Goal: Information Seeking & Learning: Learn about a topic

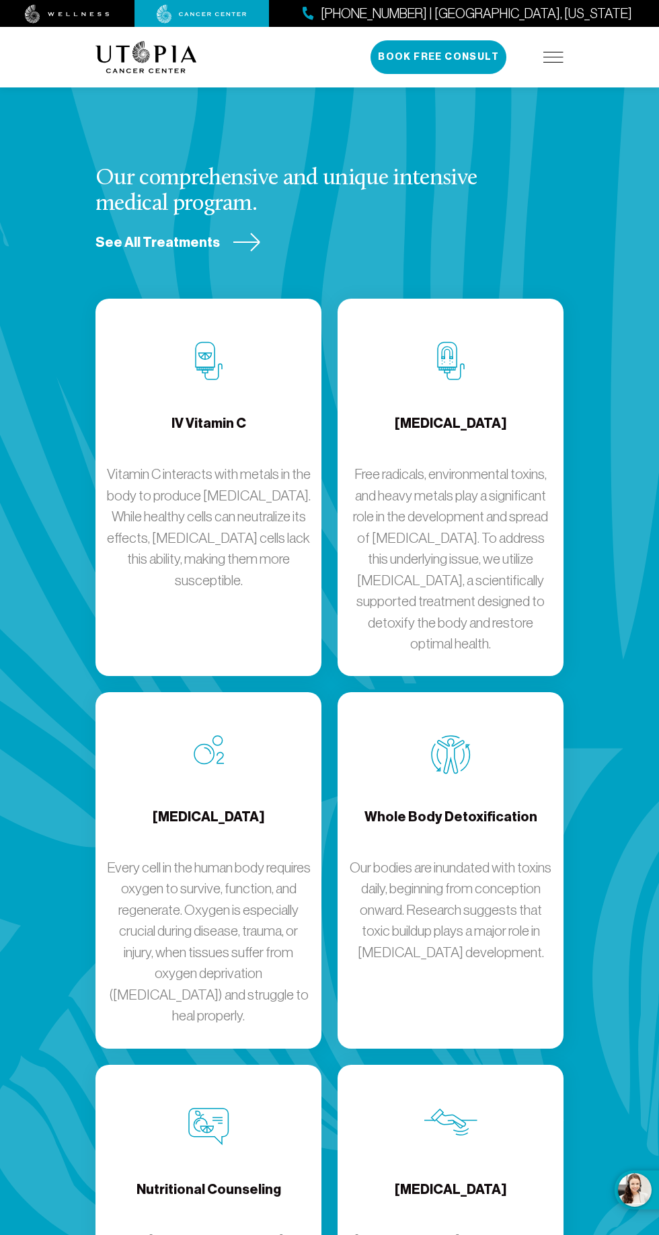
scroll to position [2132, 0]
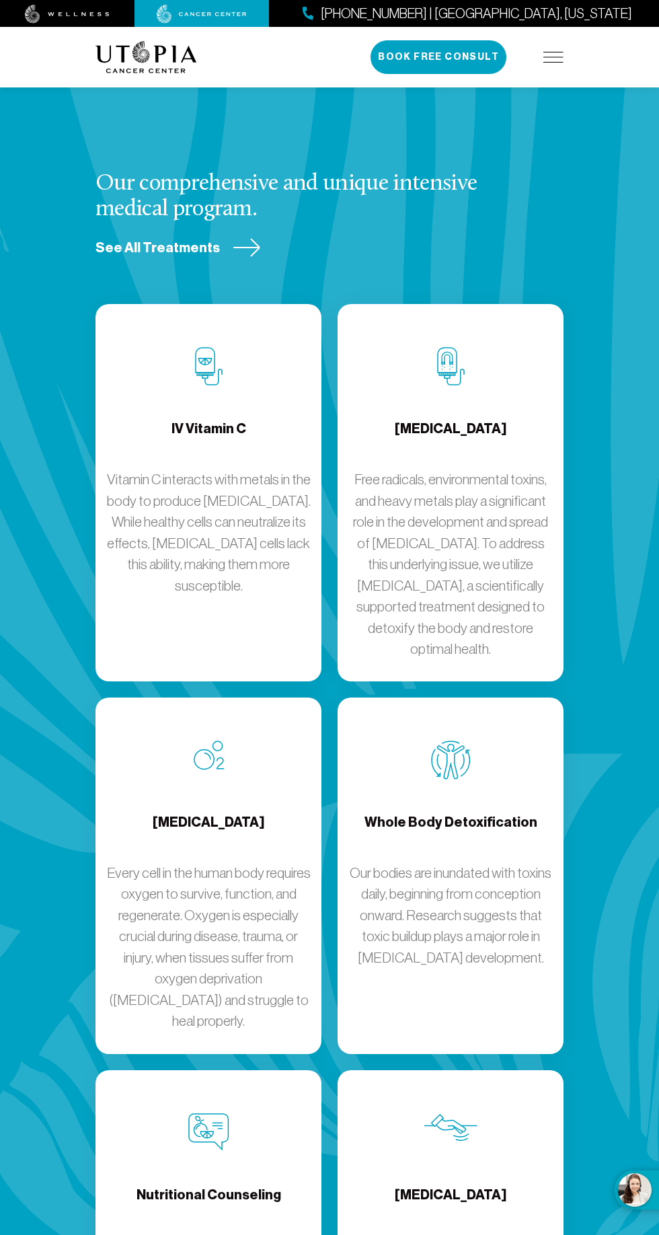
click at [186, 257] on span "See All Treatments" at bounding box center [158, 248] width 124 height 18
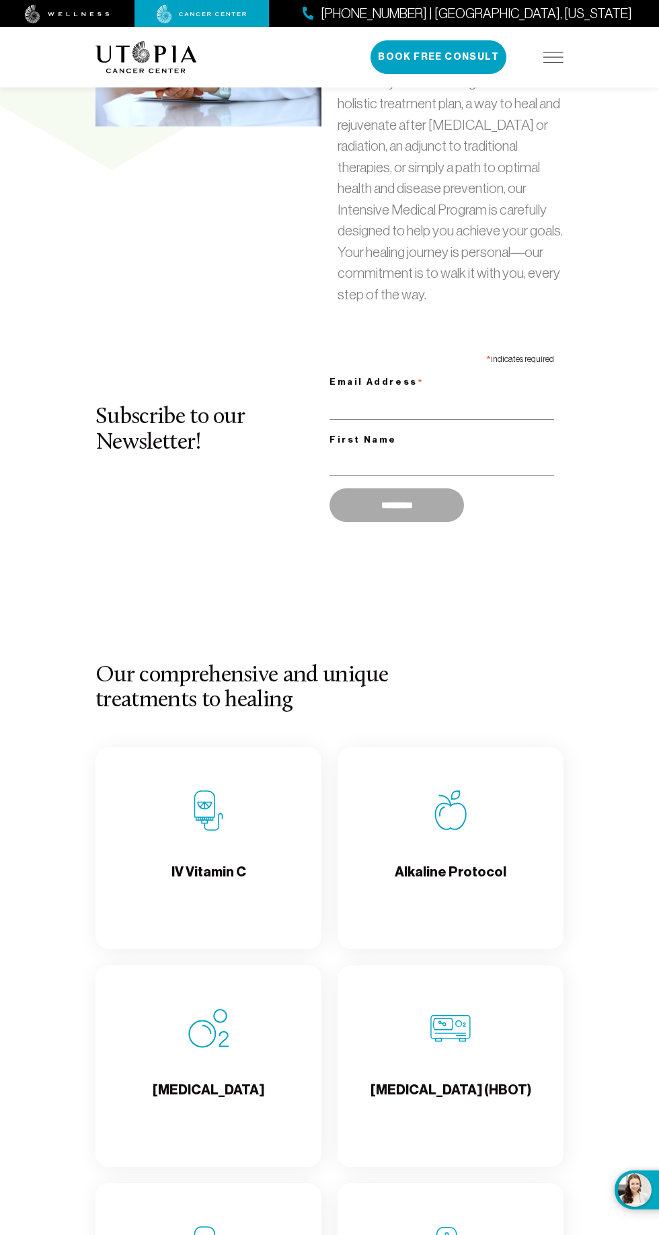
scroll to position [1162, 0]
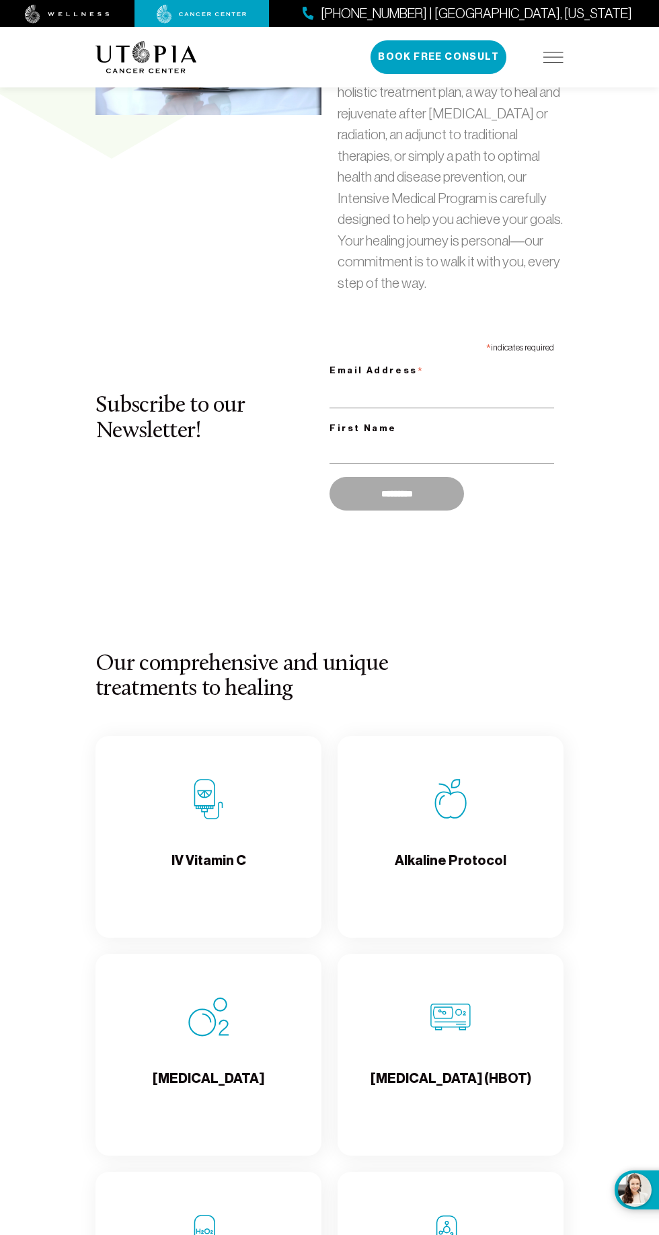
click at [238, 892] on div "IV Vitamin C" at bounding box center [209, 837] width 226 height 202
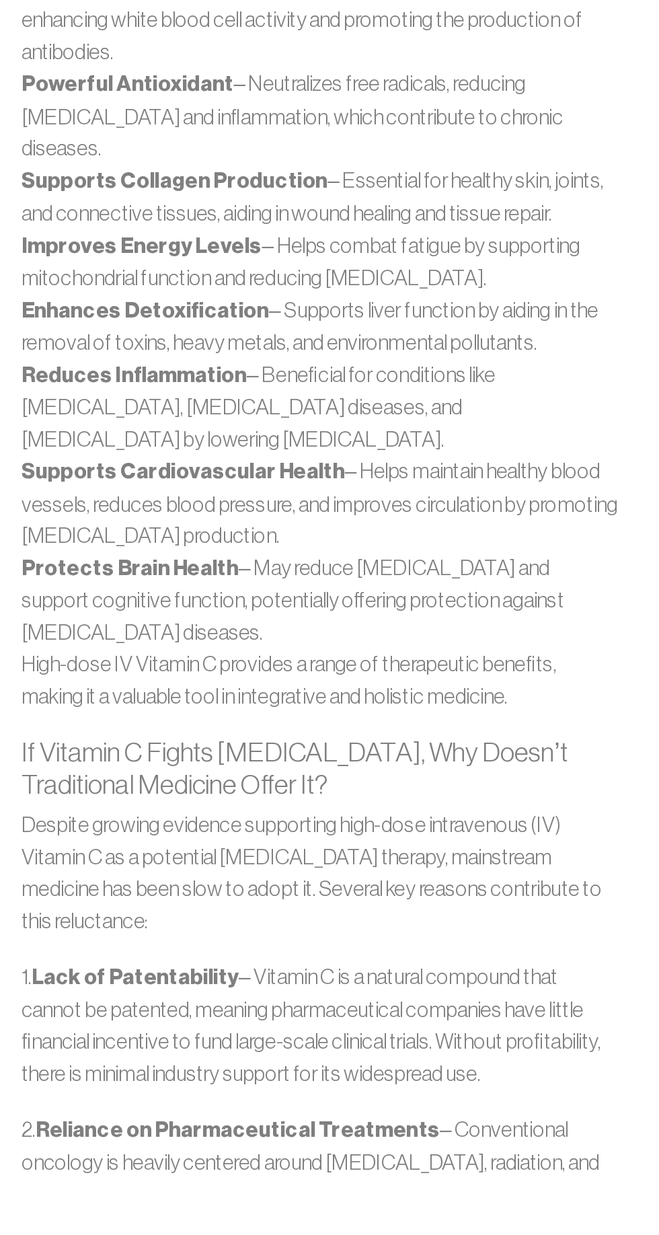
scroll to position [968, 0]
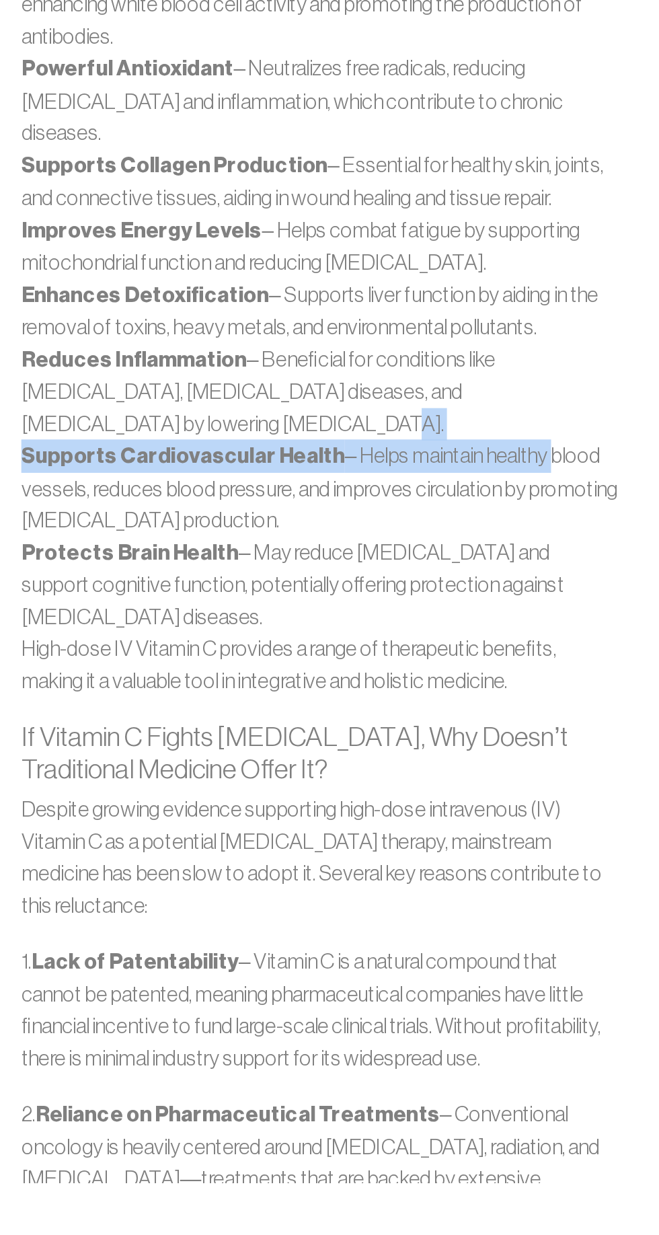
click at [462, 869] on p "High-dose IV Vitamin C provides a range of therapeutic benefits, making it a va…" at bounding box center [330, 890] width 398 height 42
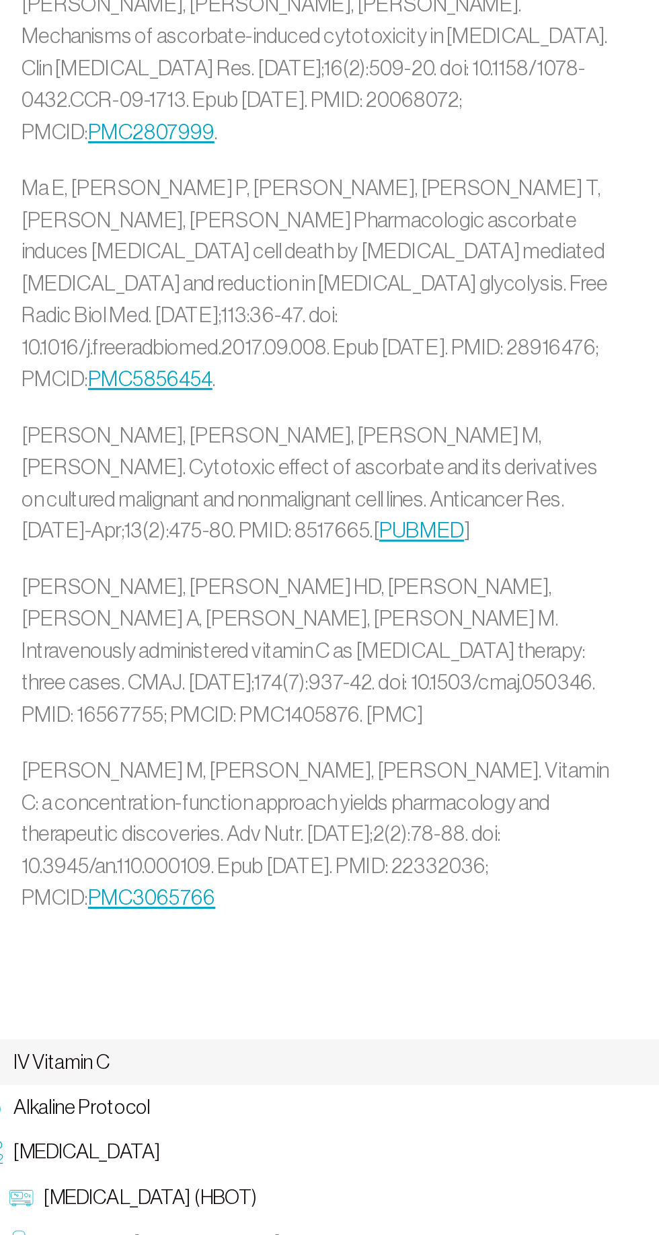
scroll to position [5109, 0]
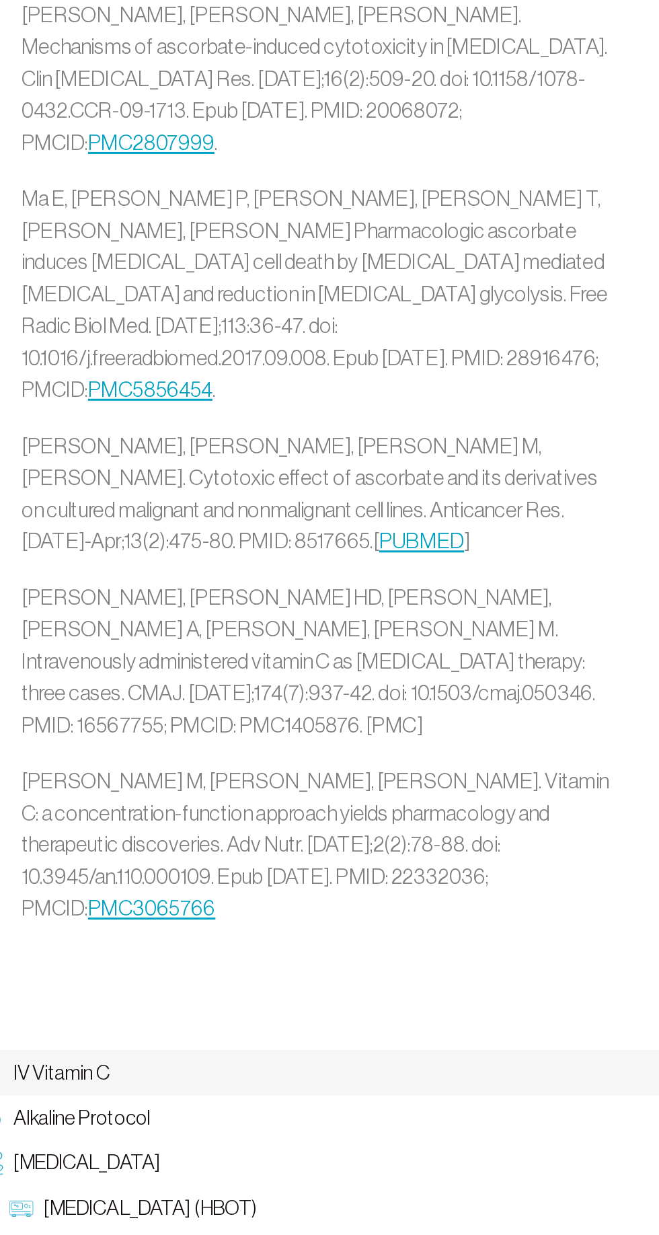
click at [270, 1052] on span "Intravenous [MEDICAL_DATA]" at bounding box center [228, 1062] width 166 height 20
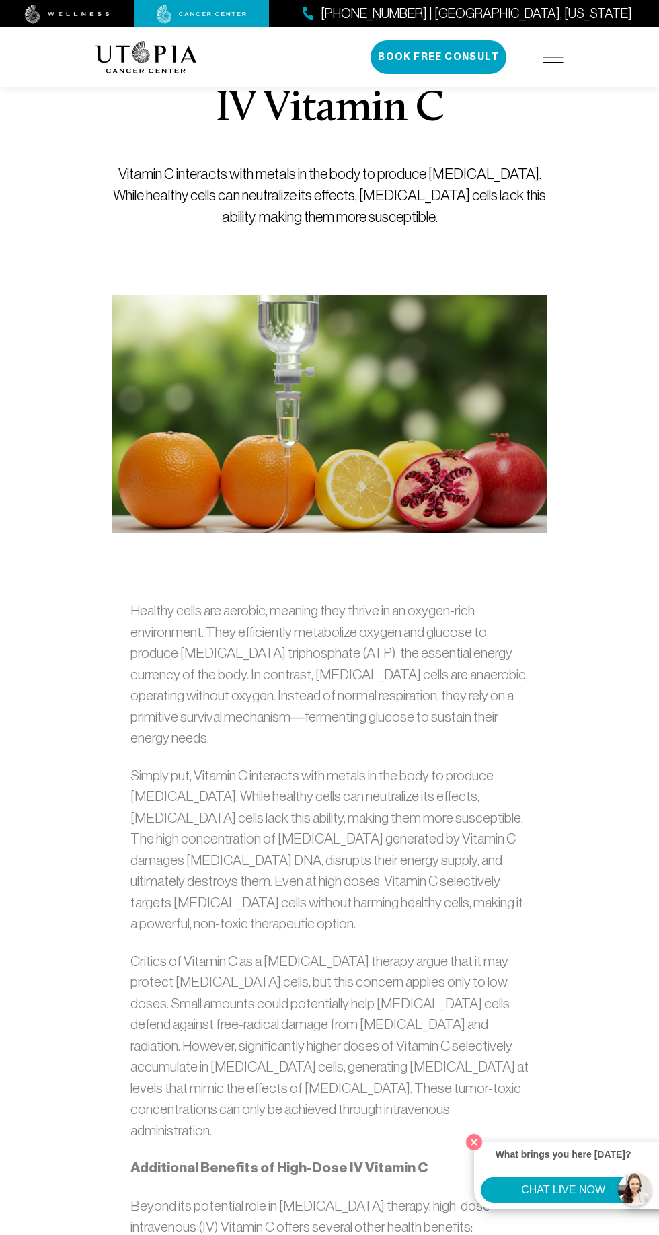
scroll to position [128, 0]
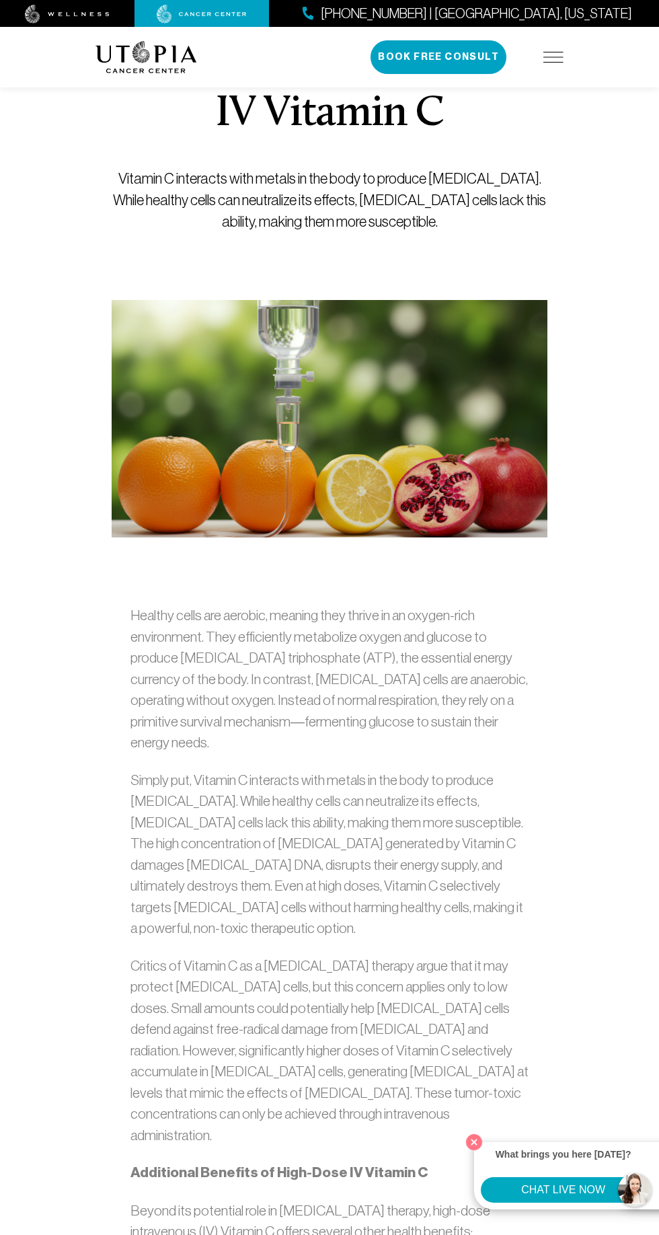
click at [396, 893] on p "Simply put, Vitamin C interacts with metals in the body to produce [MEDICAL_DAT…" at bounding box center [330, 855] width 398 height 170
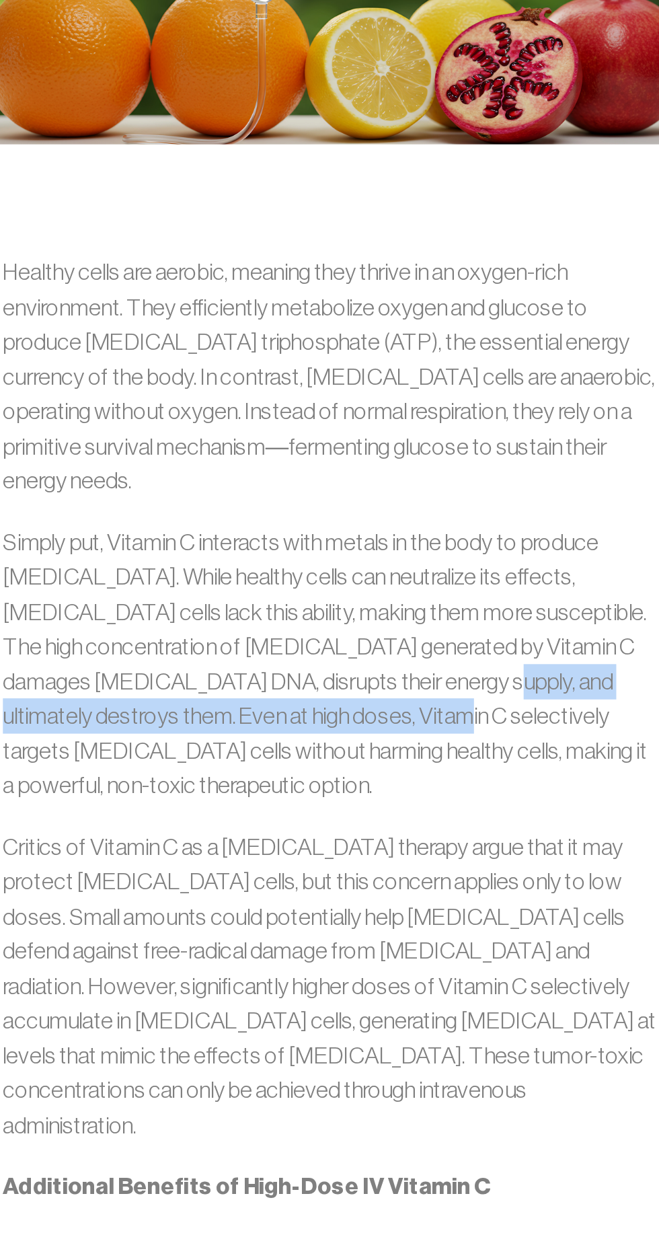
scroll to position [266, 0]
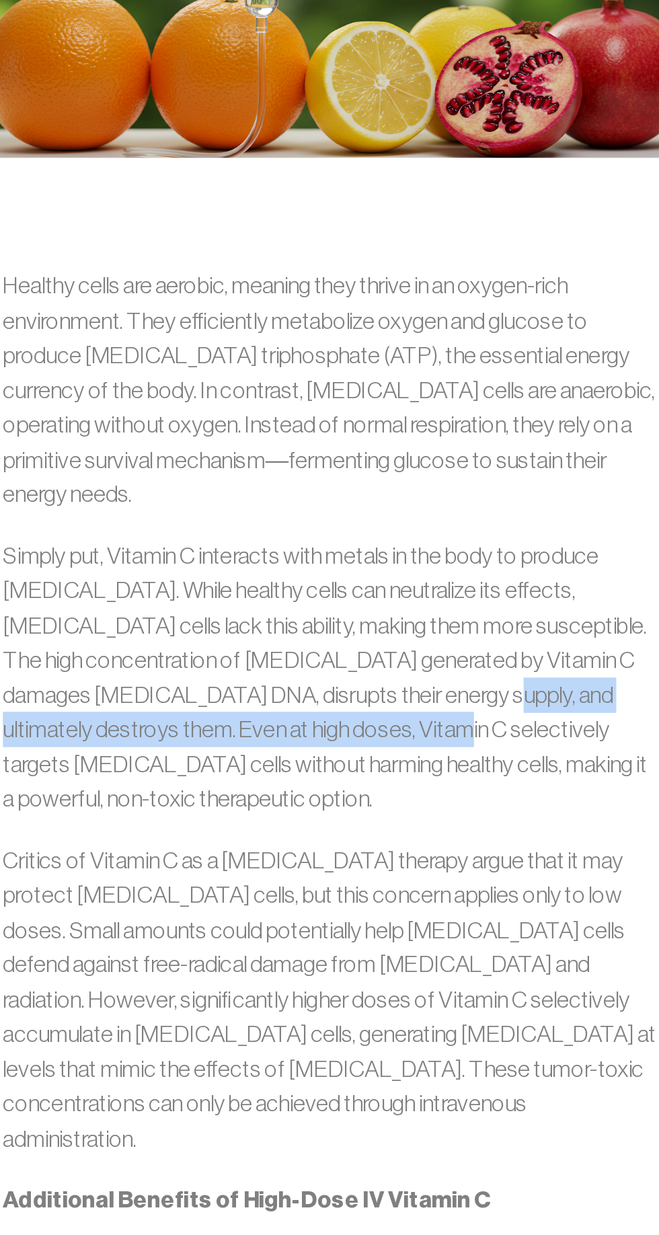
click at [357, 817] on p "Critics of Vitamin C as a [MEDICAL_DATA] therapy argue that it may protect [MED…" at bounding box center [330, 912] width 398 height 191
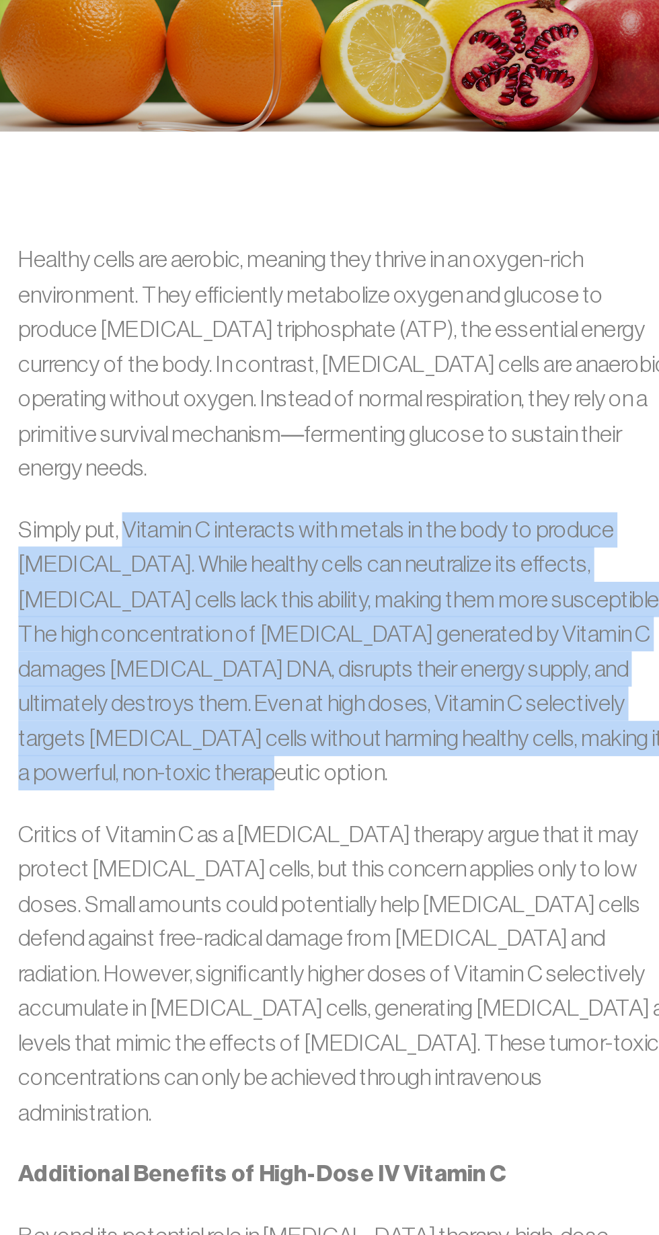
copy p "Vitamin C interacts with metals in the body to produce [MEDICAL_DATA]. While he…"
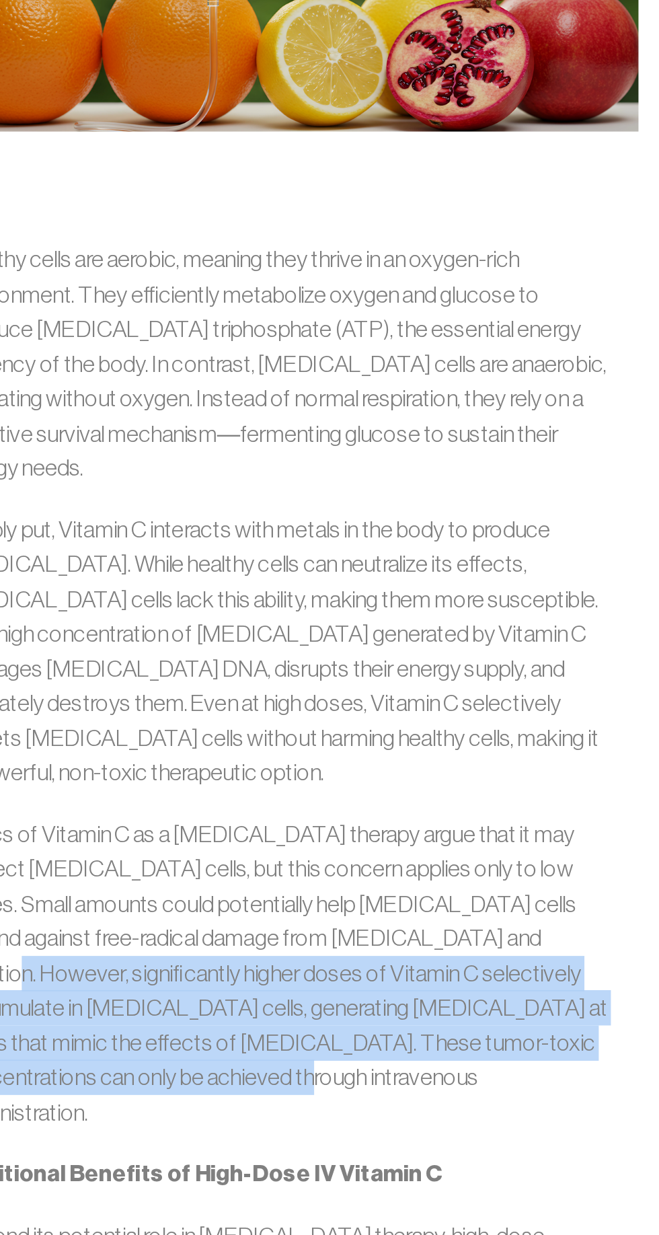
copy p "higher doses of Vitamin C selectively accumulate in [MEDICAL_DATA] cells, gener…"
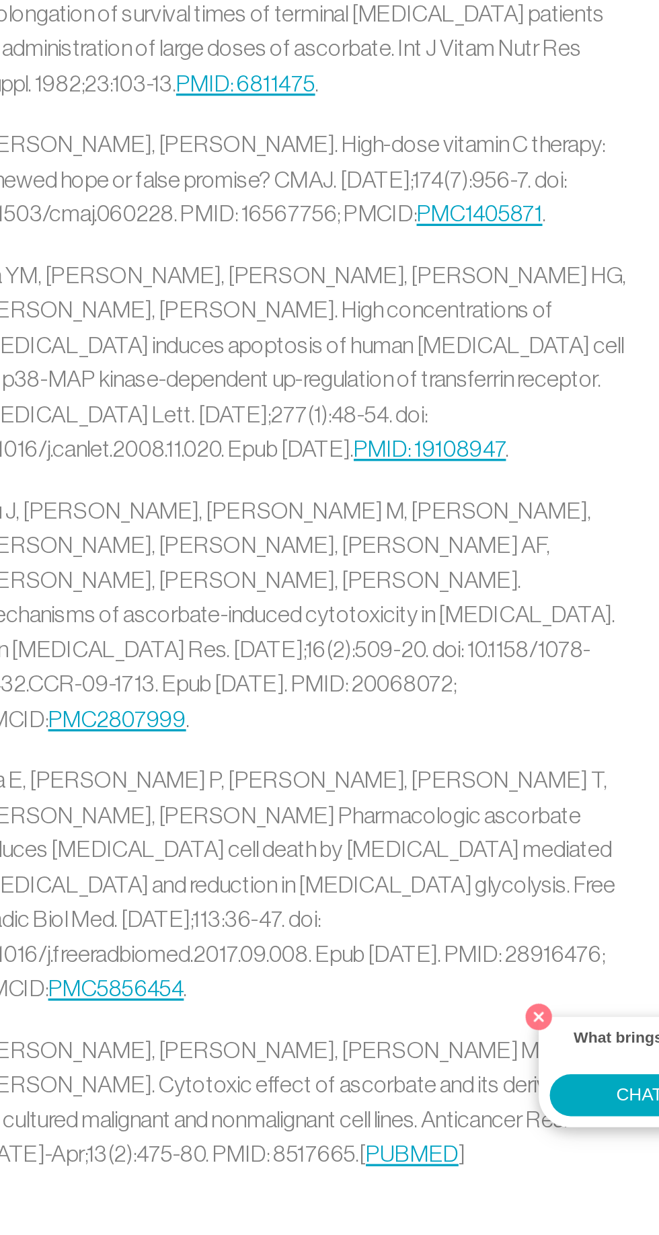
scroll to position [4456, 0]
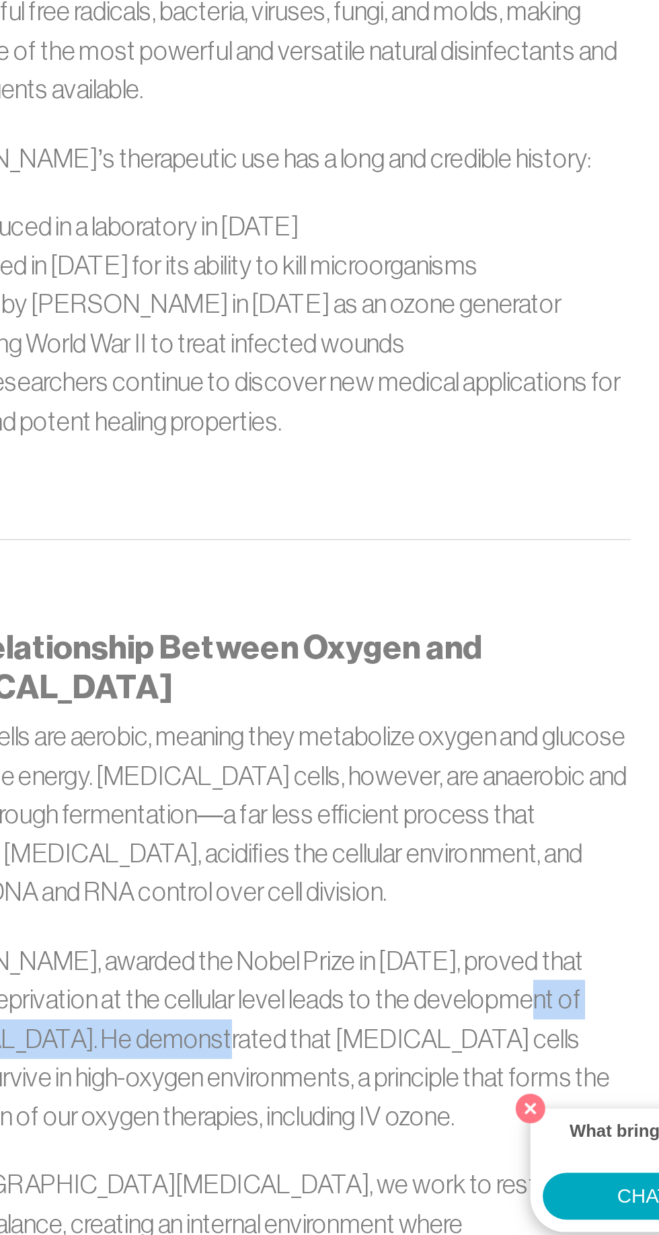
scroll to position [573, 0]
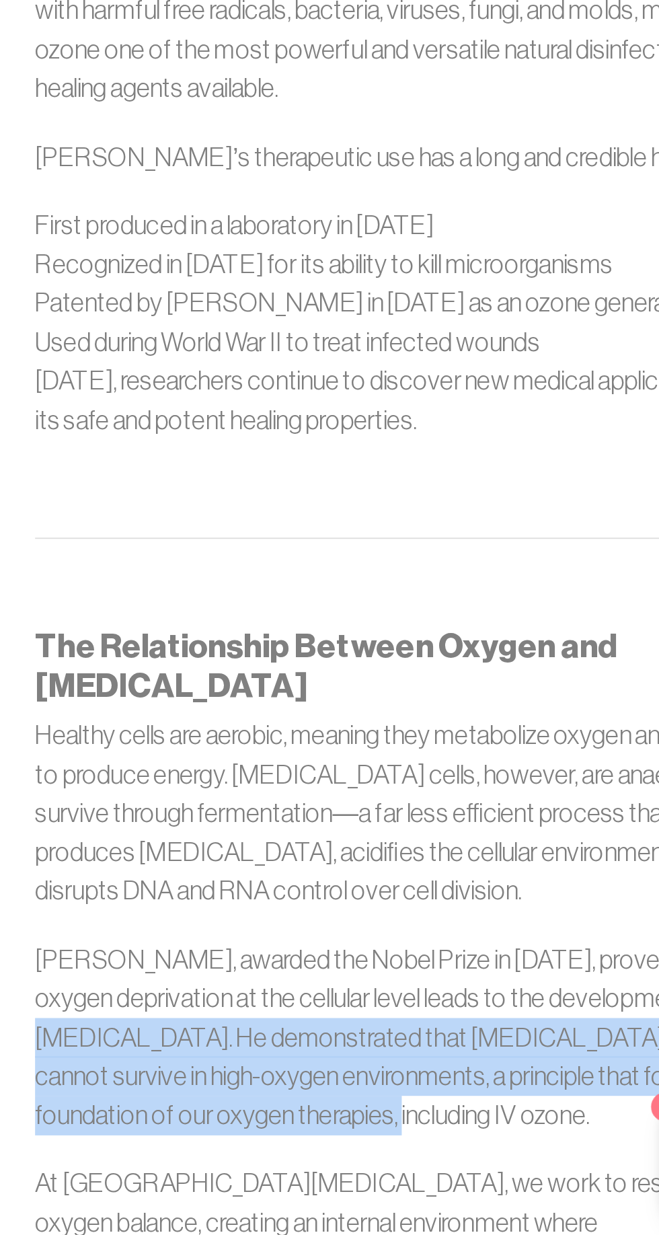
copy p "of [MEDICAL_DATA]. He demonstrated that [MEDICAL_DATA] cells cannot survive in …"
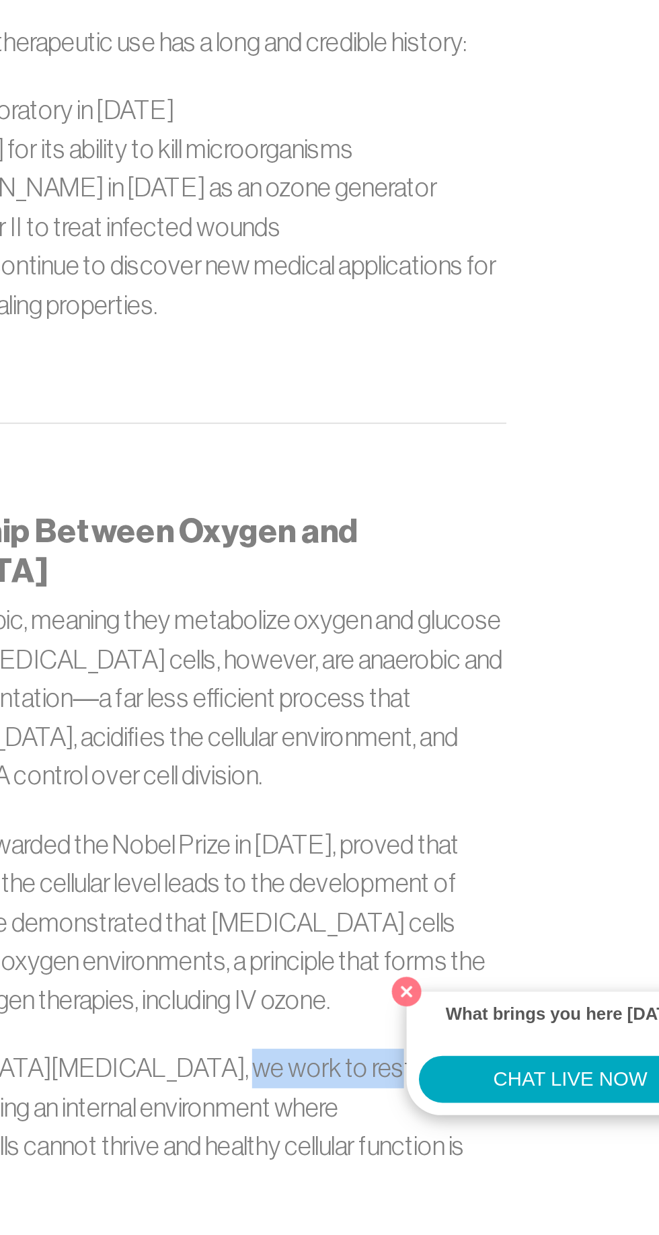
click at [400, 1174] on p "At [GEOGRAPHIC_DATA][MEDICAL_DATA], we work to restore oxygen balance, creating…" at bounding box center [330, 1216] width 398 height 85
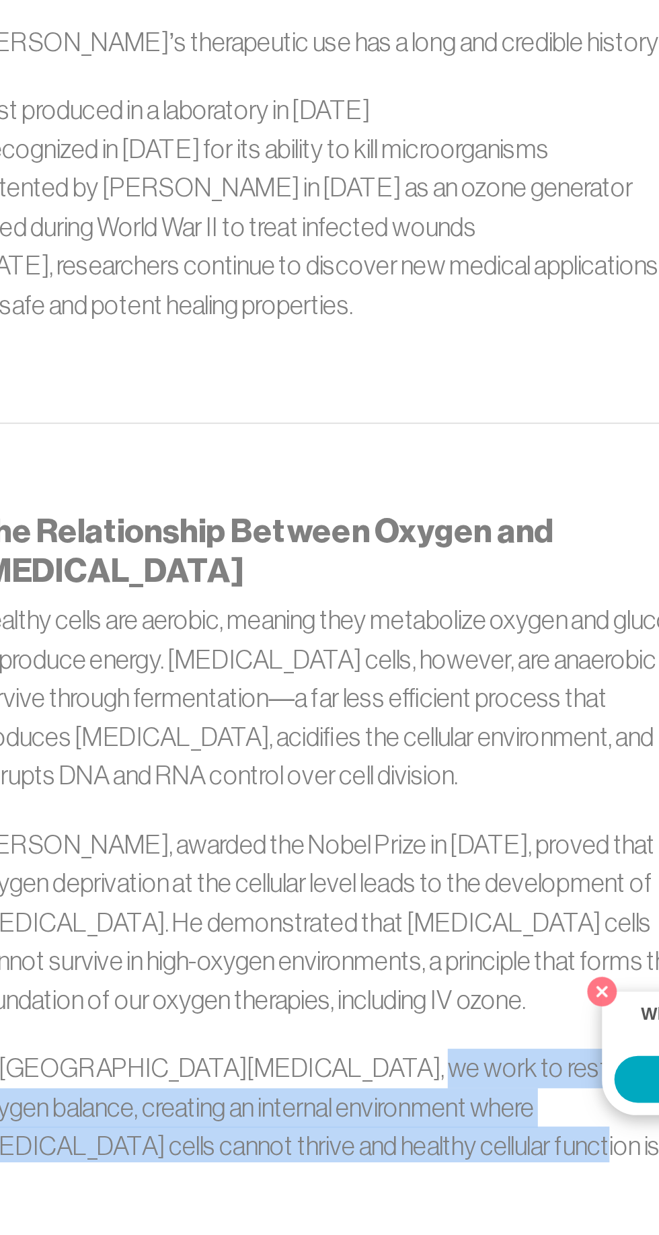
copy p "restore oxygen balance, creating an internal environment where [MEDICAL_DATA] c…"
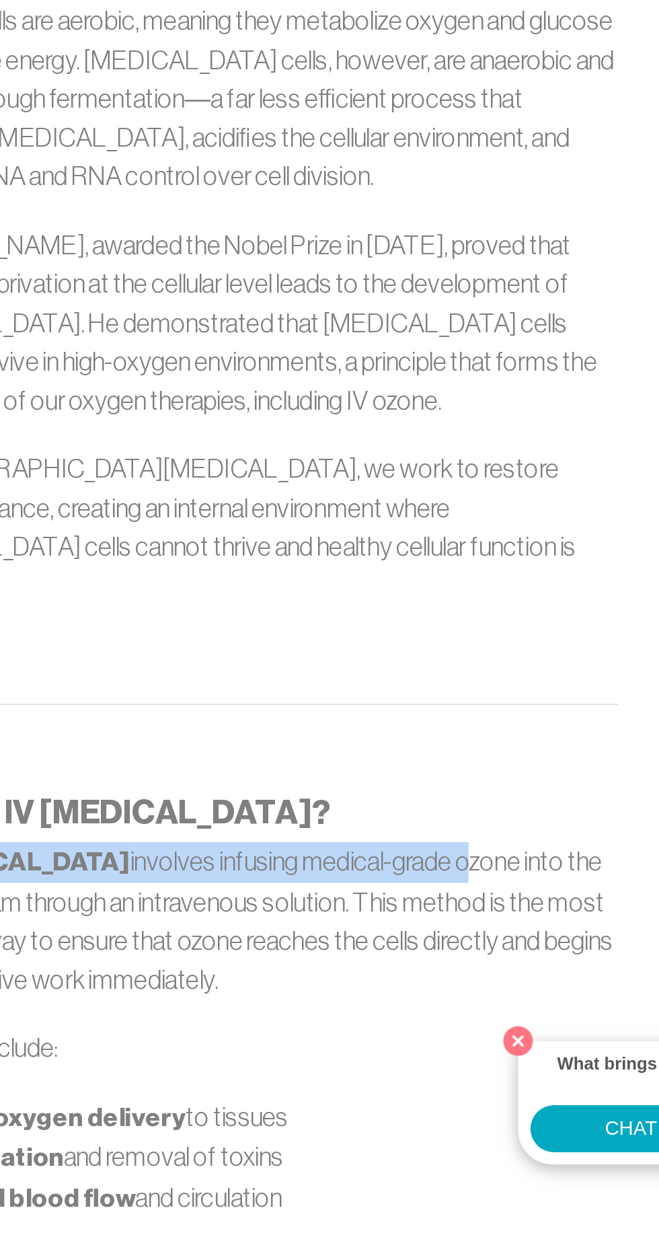
scroll to position [966, 0]
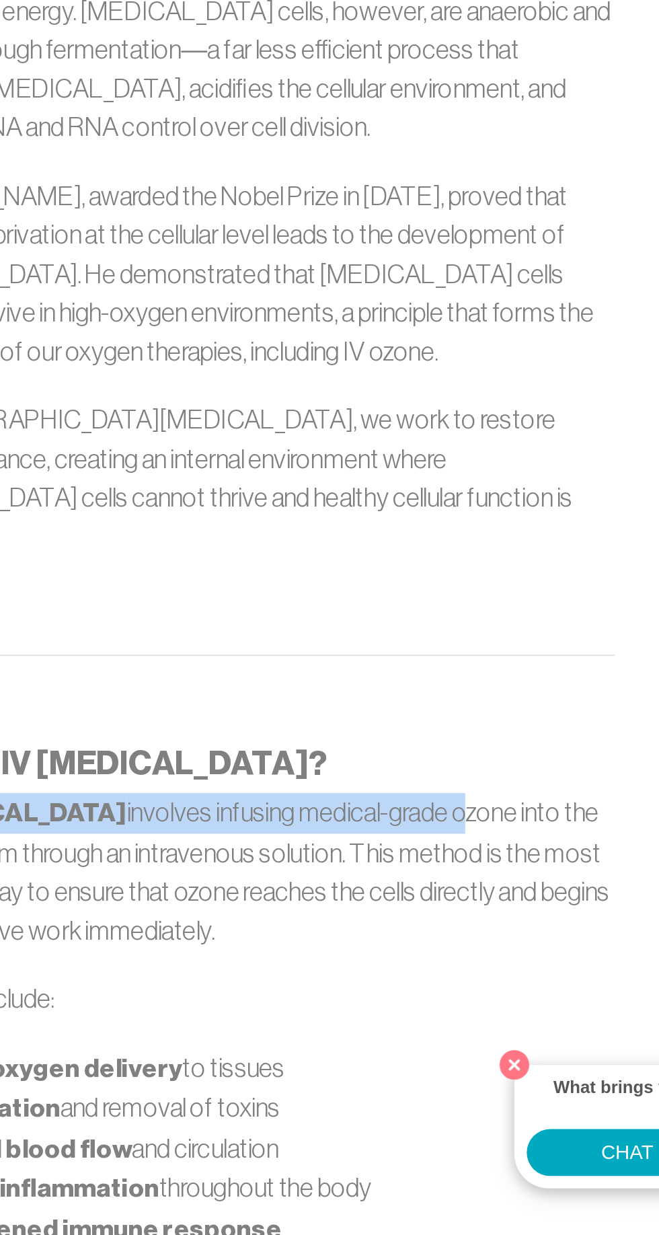
copy p "IV [MEDICAL_DATA] involves infusing medical-grade ozone into the bloodstream th…"
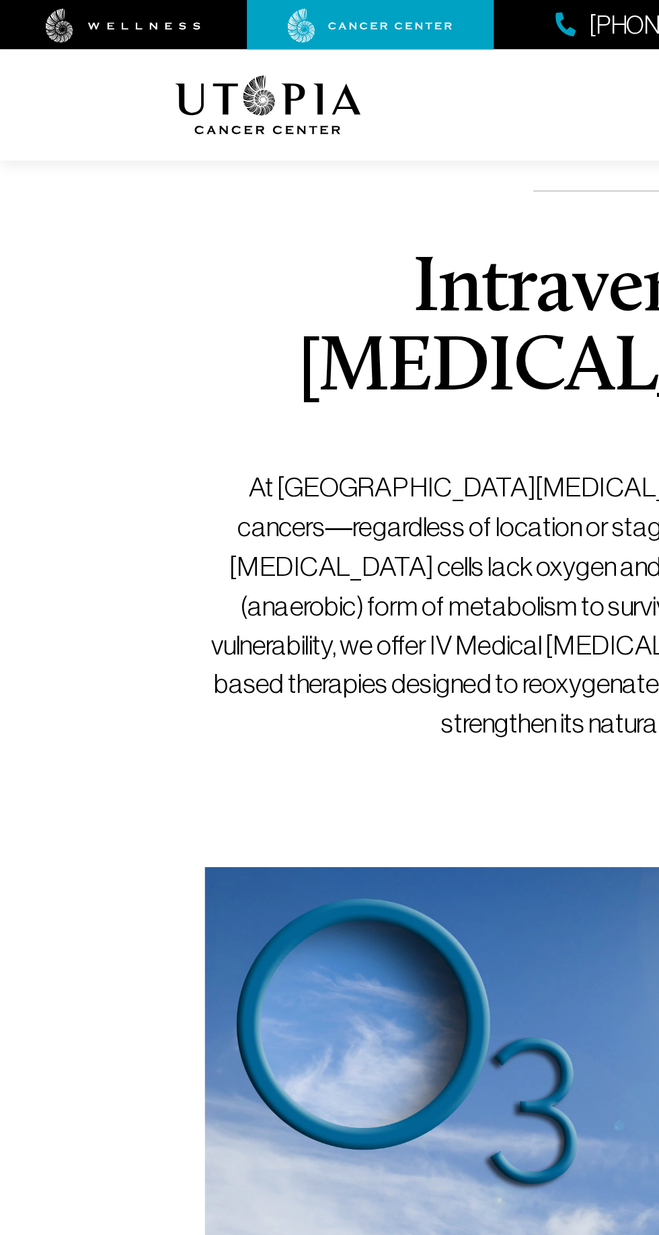
scroll to position [0, 0]
